Goal: Book appointment/travel/reservation

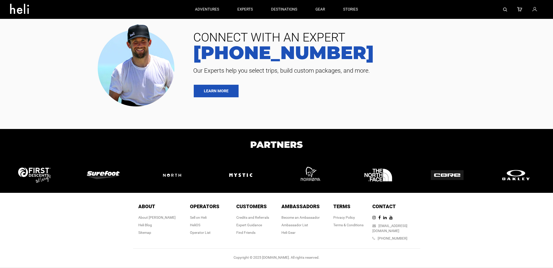
type input "Heli Skiing"
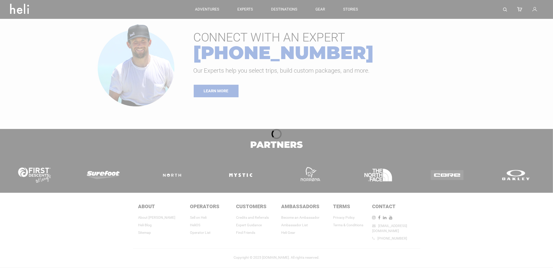
type input "Heli Skiing"
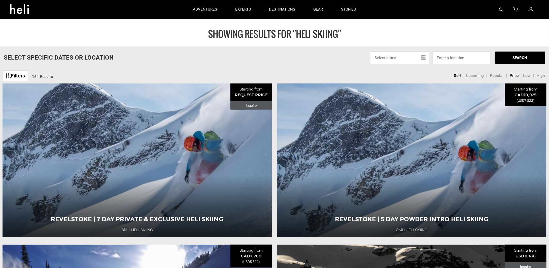
click at [420, 58] on input "text" at bounding box center [399, 58] width 59 height 13
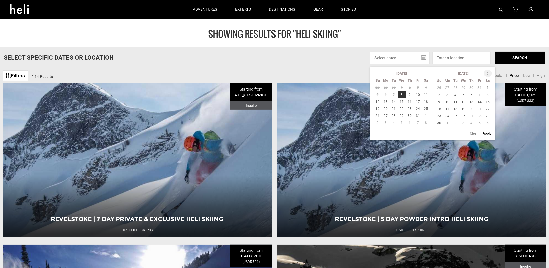
click at [490, 73] on th at bounding box center [488, 73] width 8 height 7
click at [447, 109] on td "19" at bounding box center [447, 108] width 8 height 7
click at [482, 57] on input at bounding box center [462, 58] width 58 height 13
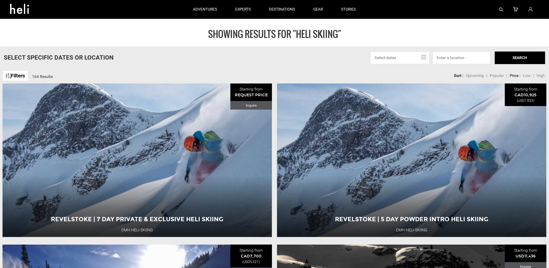
click at [419, 59] on input "text" at bounding box center [399, 58] width 59 height 13
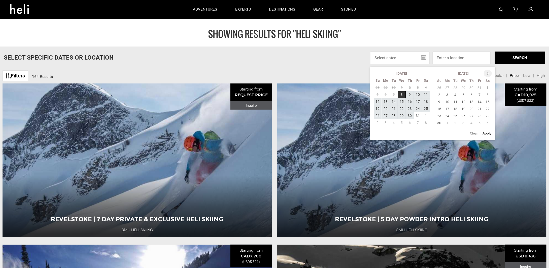
click at [486, 75] on th at bounding box center [488, 73] width 8 height 7
click at [486, 74] on th at bounding box center [488, 73] width 8 height 7
click at [447, 107] on td "19" at bounding box center [447, 108] width 8 height 7
click at [447, 110] on td "19" at bounding box center [447, 108] width 8 height 7
click at [454, 110] on td "20" at bounding box center [455, 108] width 8 height 7
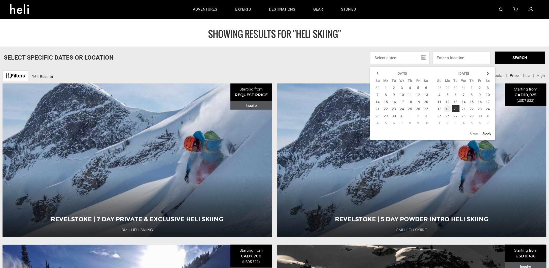
click at [447, 109] on td "19" at bounding box center [447, 108] width 8 height 7
click at [473, 56] on input at bounding box center [462, 58] width 58 height 13
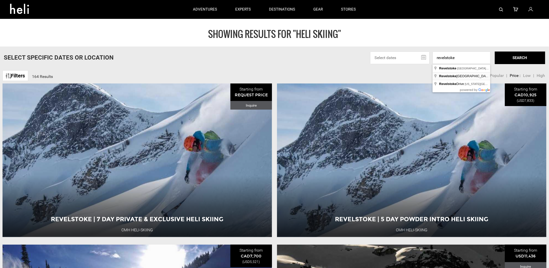
type input "Revelstoke Mountain Resort, Camozzi Road, Revelstoke, BC, Canada"
click at [527, 58] on button "SEARCH" at bounding box center [520, 58] width 50 height 13
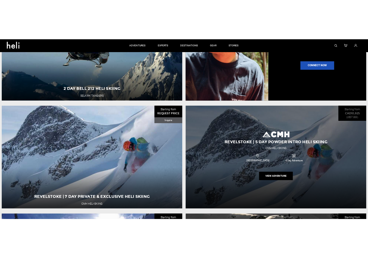
scroll to position [504, 0]
